Goal: Transaction & Acquisition: Obtain resource

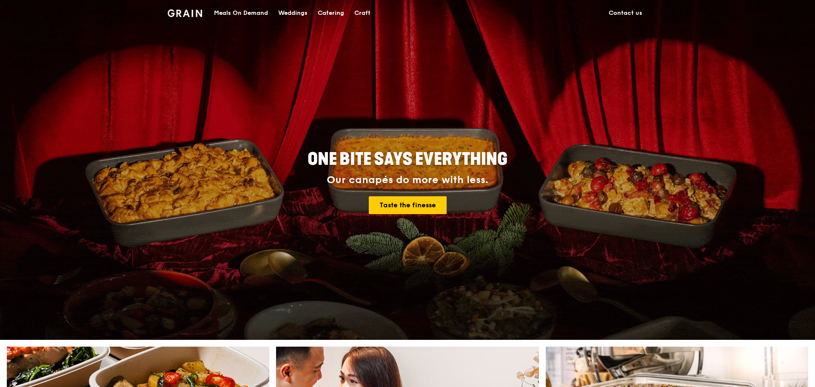
click at [279, 12] on div "Weddings" at bounding box center [292, 13] width 29 height 26
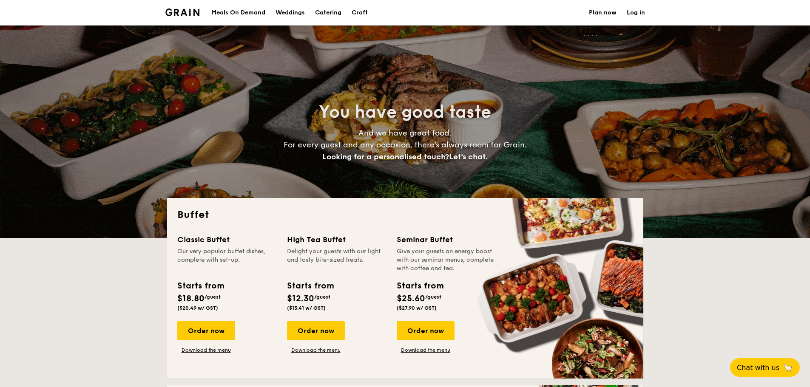
select select
click at [306, 332] on div "Order now" at bounding box center [316, 331] width 58 height 19
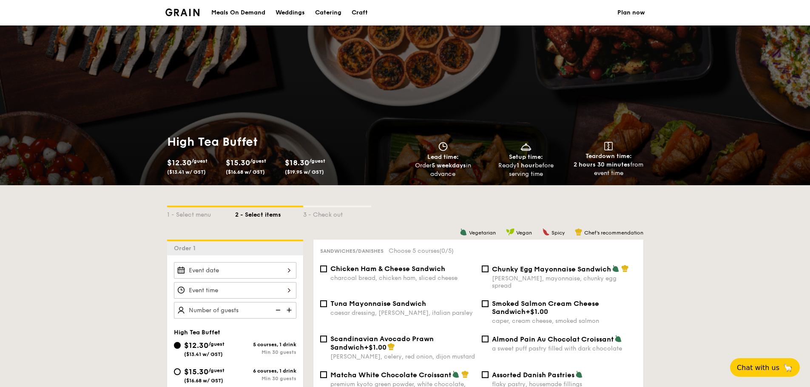
select select
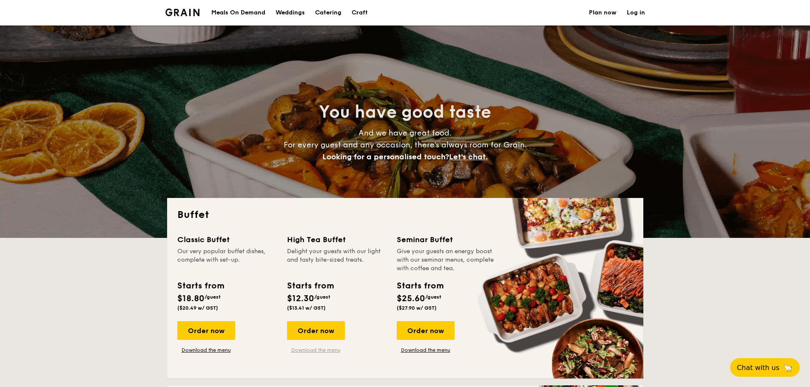
click at [322, 347] on link "Download the menu" at bounding box center [316, 350] width 58 height 7
